Goal: Task Accomplishment & Management: Complete application form

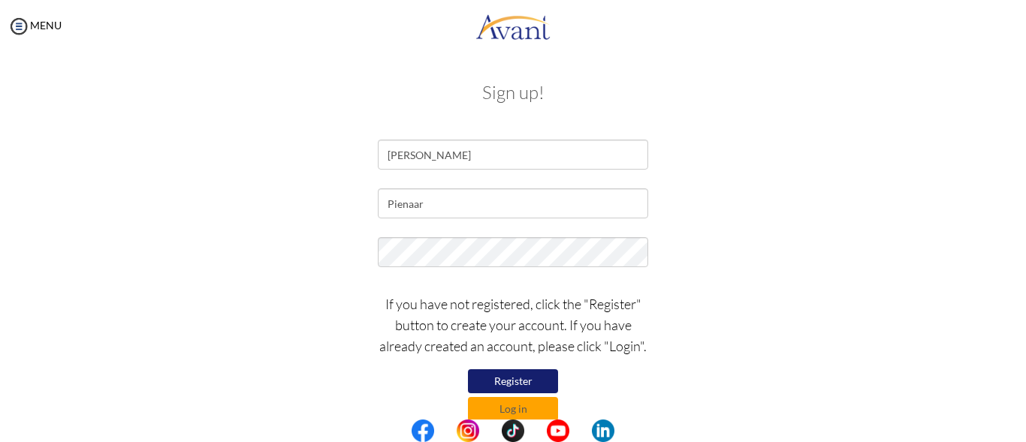
click at [521, 379] on button "Register" at bounding box center [513, 381] width 90 height 24
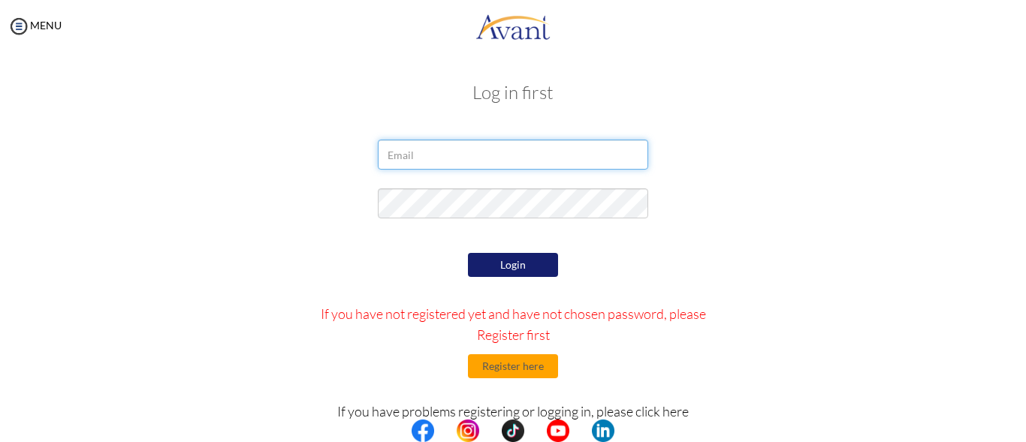
click at [466, 151] on input "email" at bounding box center [513, 155] width 270 height 30
type input "[EMAIL_ADDRESS][DOMAIN_NAME]"
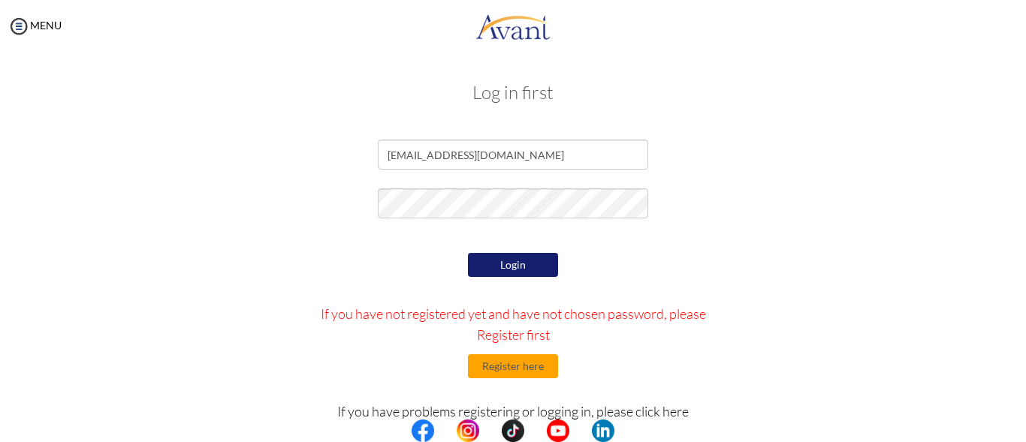
click at [502, 259] on button "Login" at bounding box center [513, 265] width 90 height 24
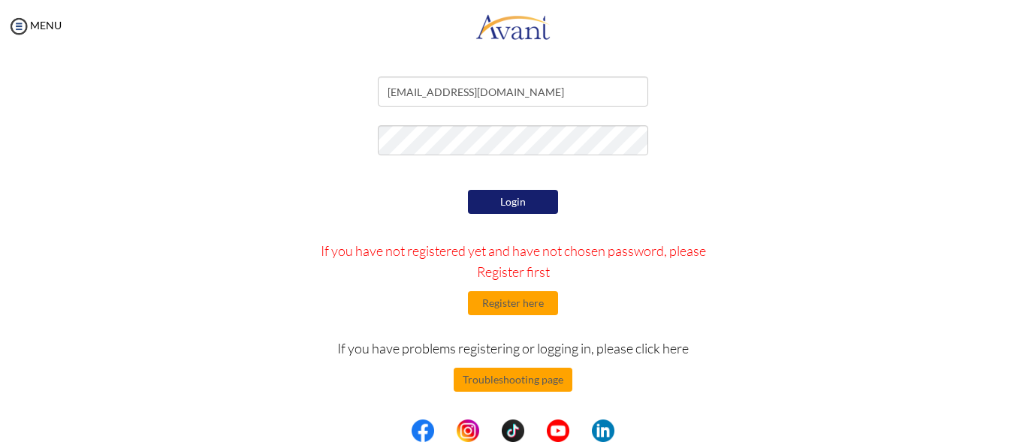
scroll to position [63, 0]
click at [505, 203] on button "Login" at bounding box center [513, 202] width 90 height 24
click at [499, 300] on button "Register here" at bounding box center [513, 303] width 90 height 24
click at [514, 199] on button "Login" at bounding box center [513, 202] width 90 height 24
click at [506, 303] on button "Register here" at bounding box center [513, 303] width 90 height 24
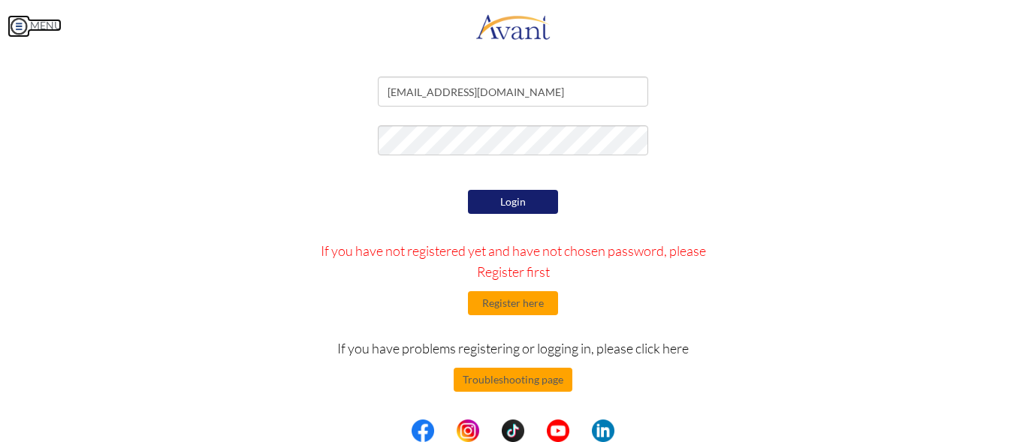
click at [16, 28] on img at bounding box center [19, 26] width 23 height 23
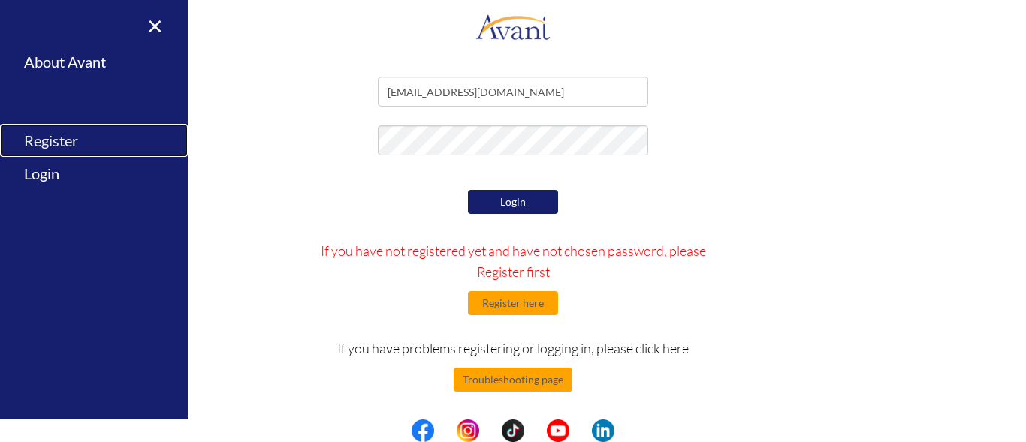
click at [48, 142] on link "Register" at bounding box center [94, 141] width 188 height 34
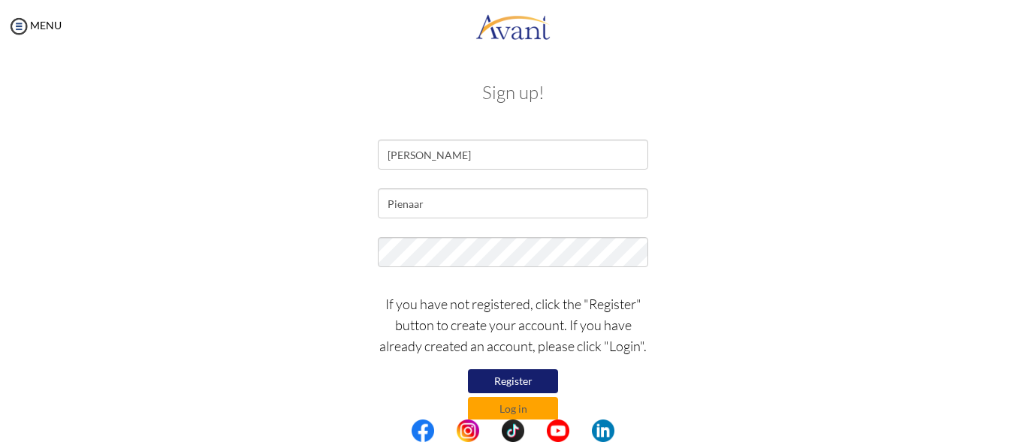
click at [516, 382] on button "Register" at bounding box center [513, 381] width 90 height 24
click at [499, 408] on button "Log in" at bounding box center [513, 409] width 90 height 24
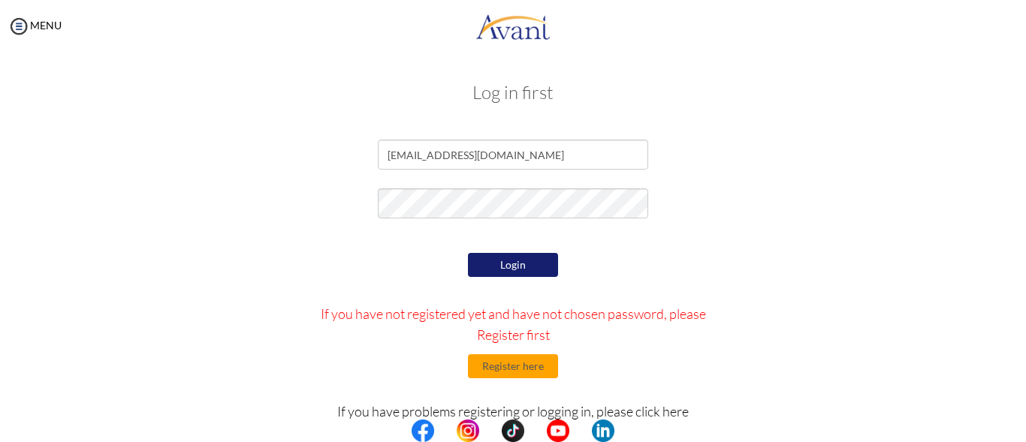
click at [507, 261] on button "Login" at bounding box center [513, 265] width 90 height 24
click at [541, 146] on input "[EMAIL_ADDRESS][DOMAIN_NAME]" at bounding box center [513, 155] width 270 height 30
click at [508, 258] on button "Login" at bounding box center [513, 265] width 90 height 24
click at [517, 157] on input "[EMAIL_ADDRESS][DOMAIN_NAME]" at bounding box center [513, 155] width 270 height 30
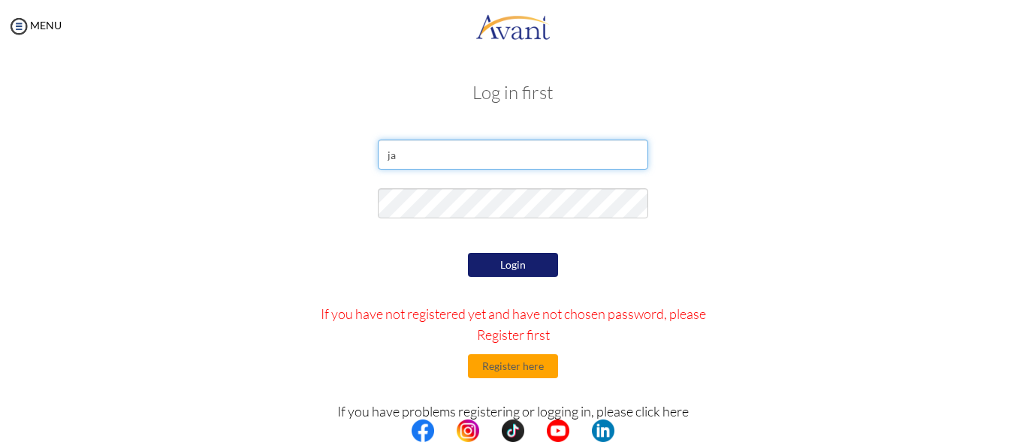
type input "j"
click at [517, 157] on input "email" at bounding box center [513, 155] width 270 height 30
type input "[EMAIL_ADDRESS][DOMAIN_NAME]"
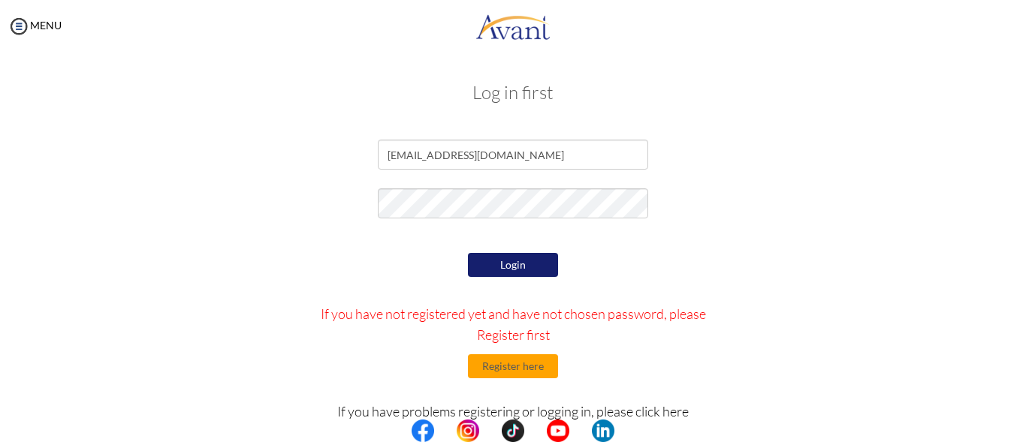
click at [505, 266] on button "Login" at bounding box center [513, 265] width 90 height 24
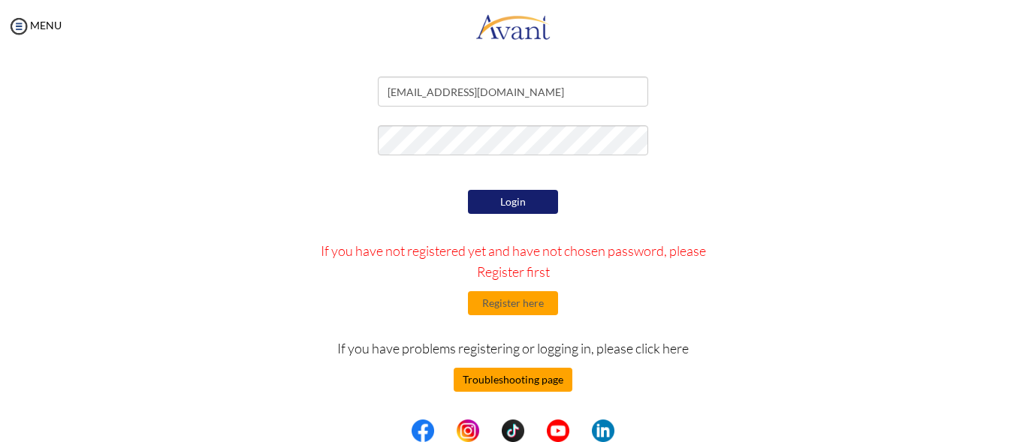
click at [505, 380] on button "Troubleshooting page" at bounding box center [513, 380] width 119 height 24
click at [514, 200] on button "Login" at bounding box center [513, 202] width 90 height 24
click at [500, 381] on button "Troubleshooting page" at bounding box center [513, 380] width 119 height 24
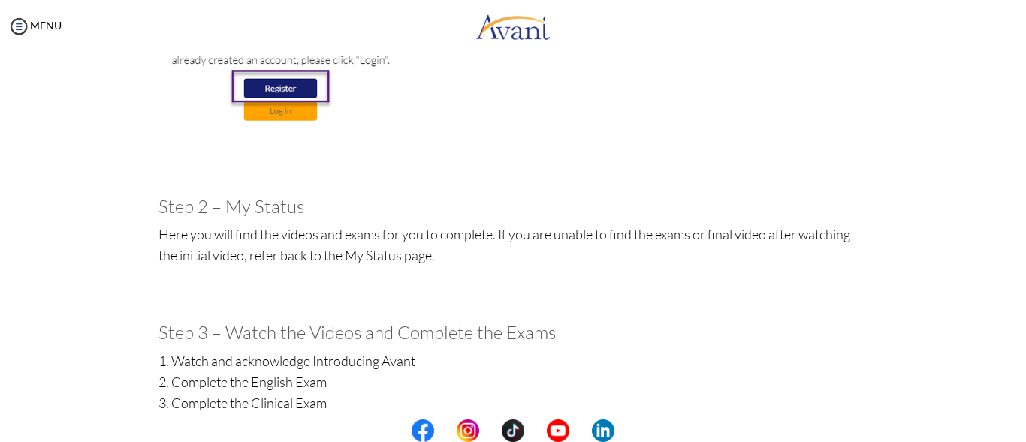
scroll to position [578, 0]
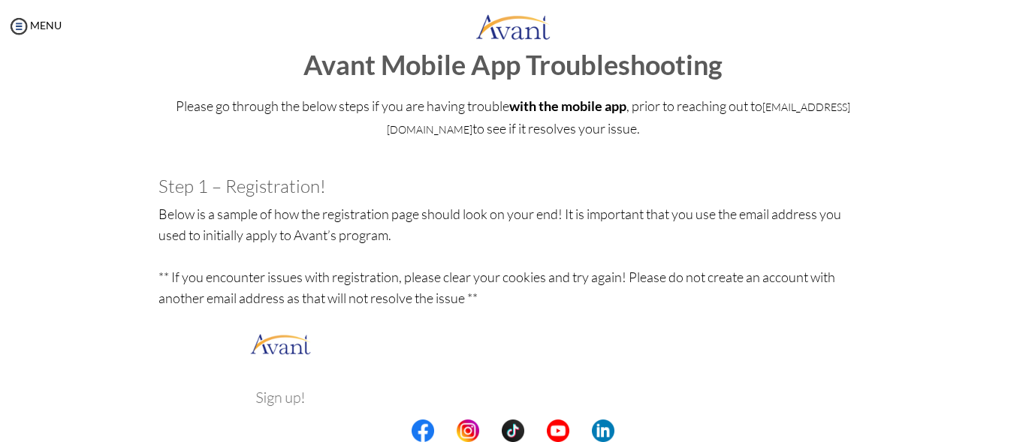
scroll to position [0, 0]
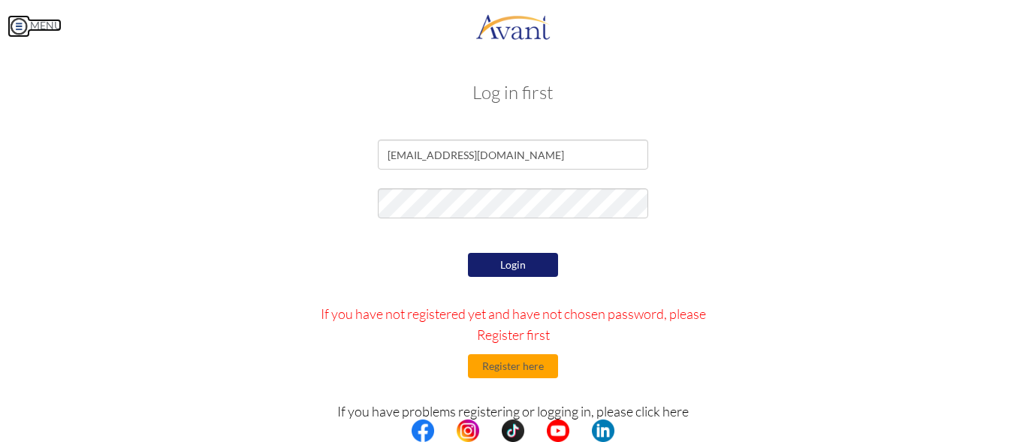
click at [17, 26] on img at bounding box center [19, 26] width 23 height 23
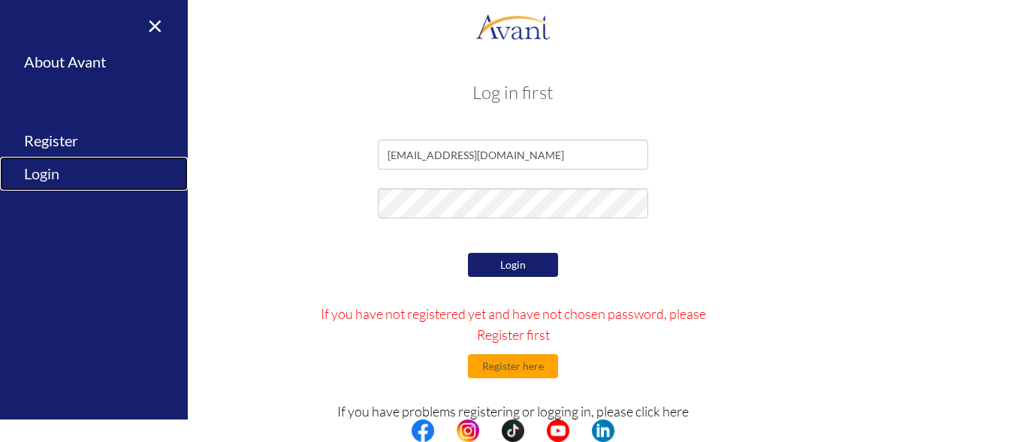
click at [41, 173] on link "Login" at bounding box center [94, 174] width 188 height 34
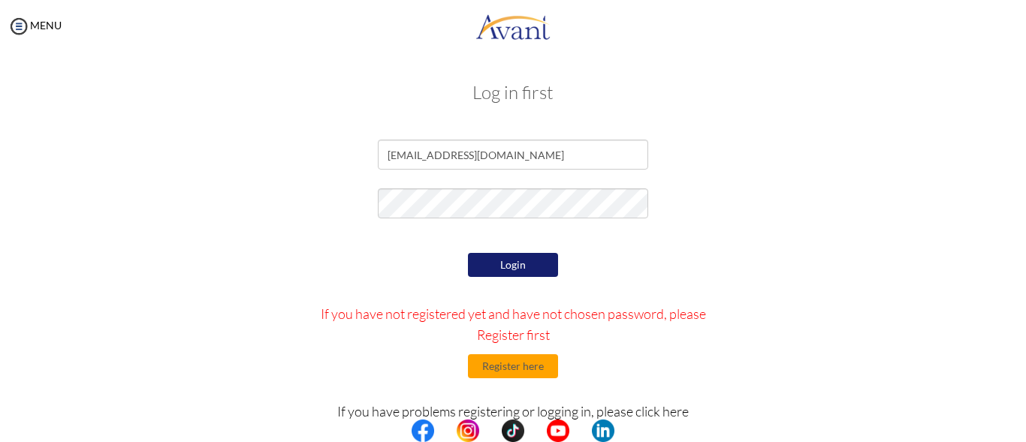
click at [501, 266] on button "Login" at bounding box center [513, 265] width 90 height 24
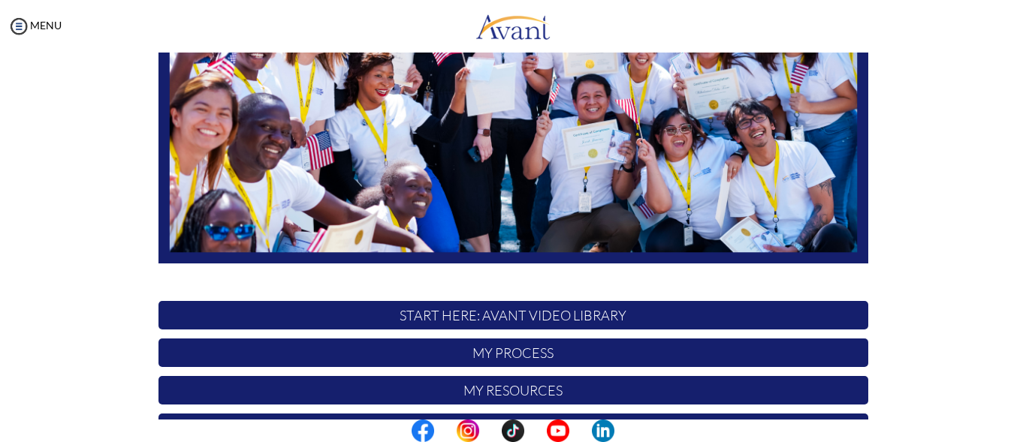
scroll to position [392, 0]
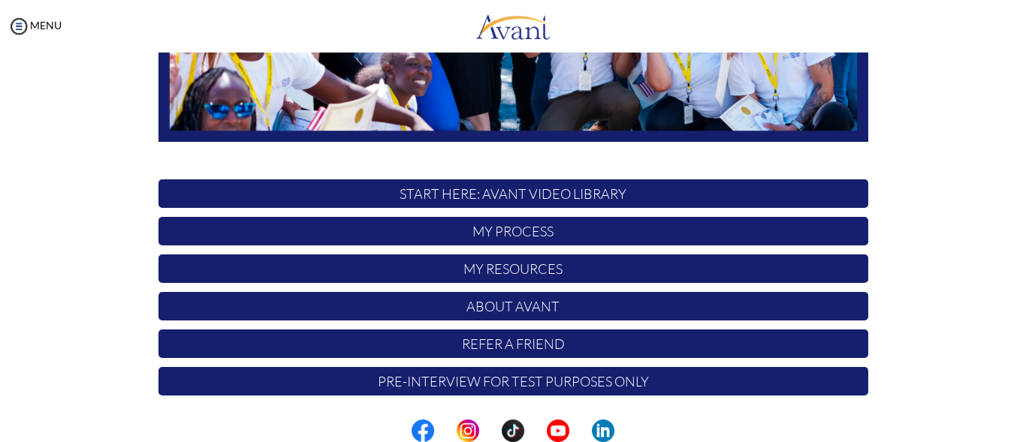
click at [499, 191] on p "START HERE: Avant Video Library" at bounding box center [513, 193] width 710 height 29
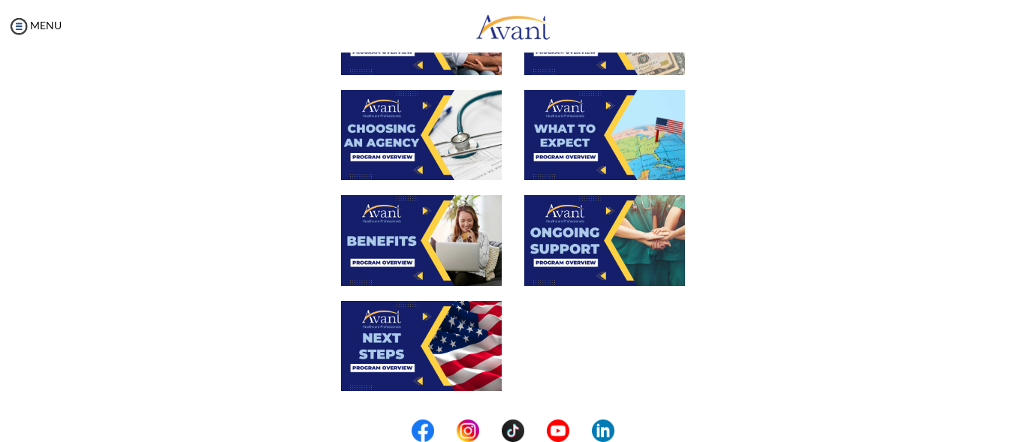
scroll to position [590, 0]
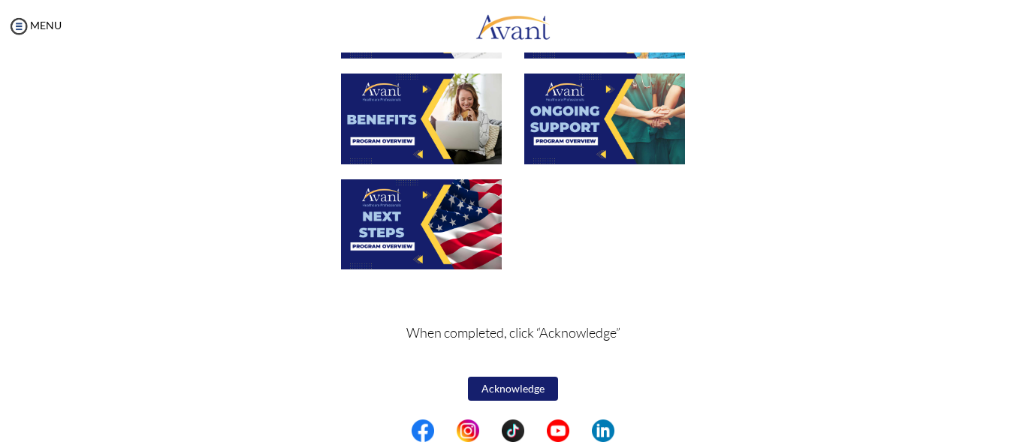
click at [508, 388] on button "Acknowledge" at bounding box center [513, 389] width 90 height 24
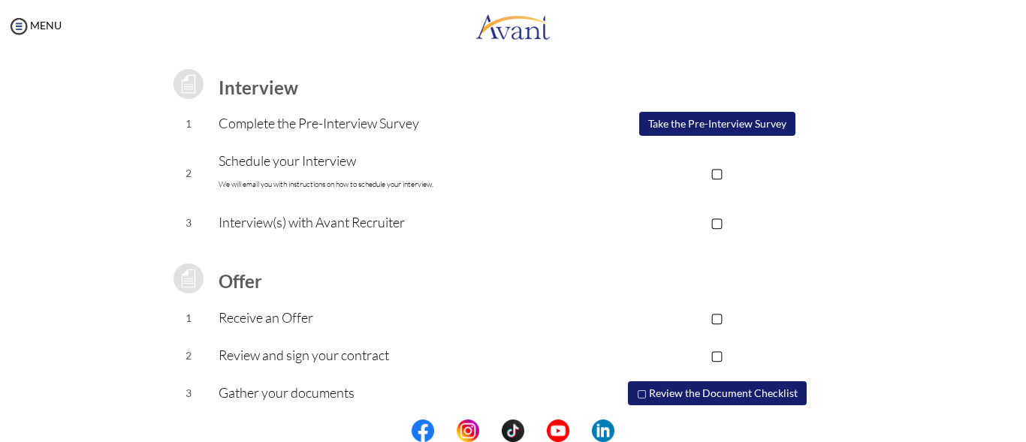
scroll to position [197, 0]
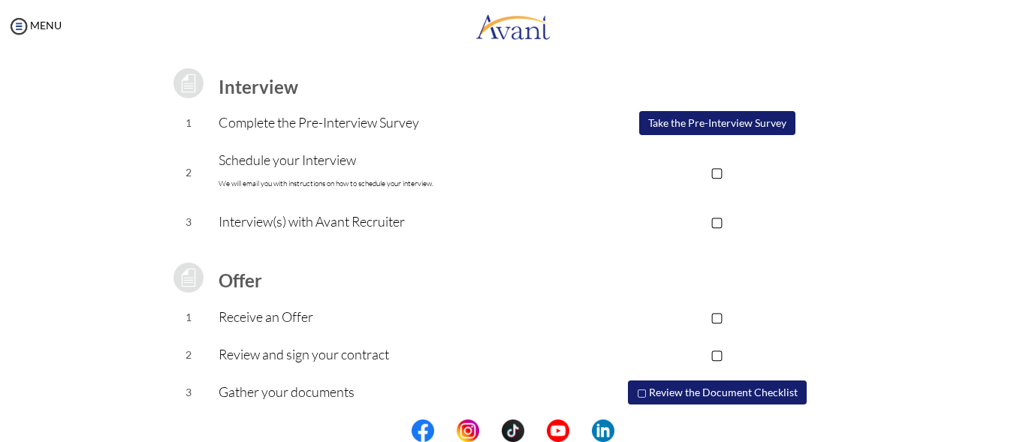
click at [734, 121] on button "Take the Pre-Interview Survey" at bounding box center [717, 123] width 156 height 24
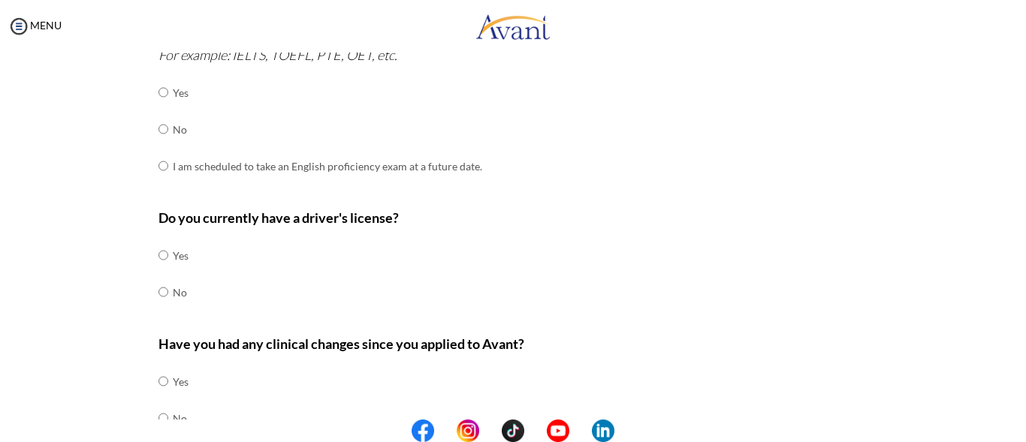
scroll to position [519, 0]
